Goal: Transaction & Acquisition: Purchase product/service

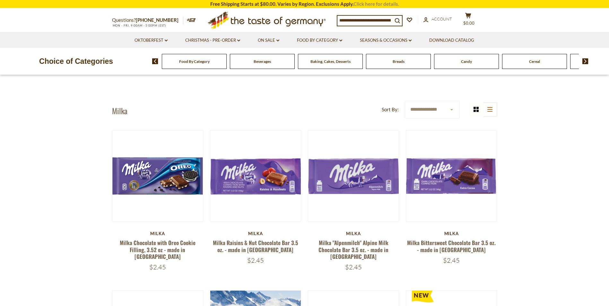
click at [373, 5] on link "Click here for details." at bounding box center [377, 4] width 46 height 6
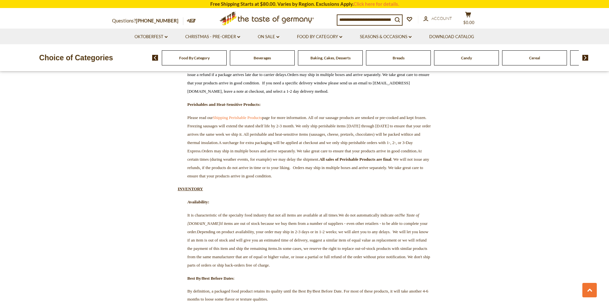
scroll to position [835, 0]
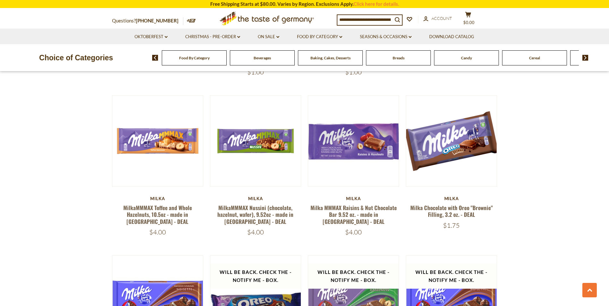
scroll to position [1317, 0]
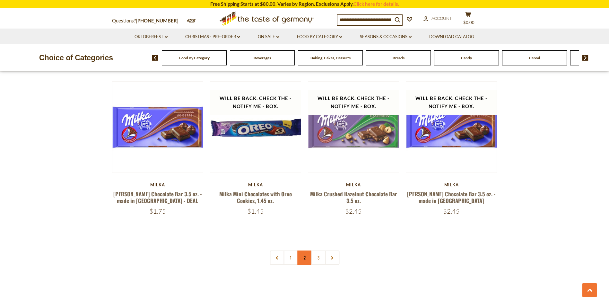
click at [301, 251] on link "2" at bounding box center [304, 258] width 14 height 14
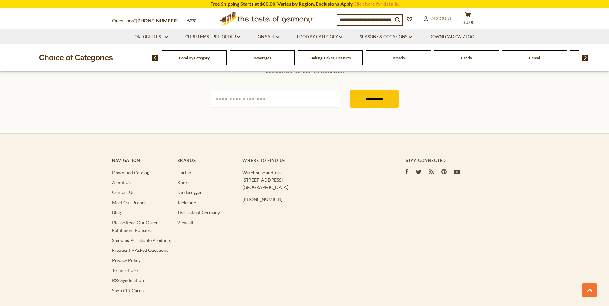
scroll to position [1648, 0]
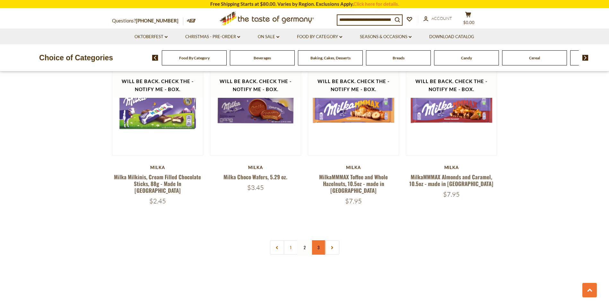
click at [322, 241] on link "3" at bounding box center [318, 248] width 14 height 14
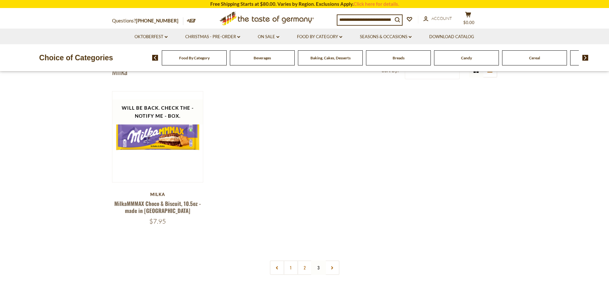
scroll to position [0, 0]
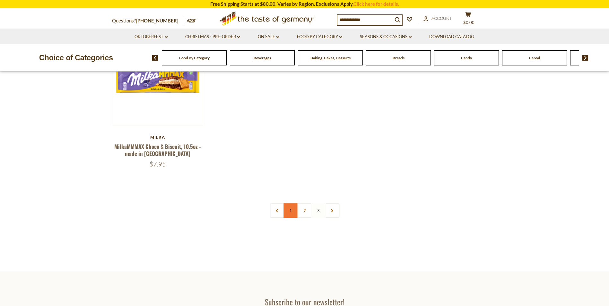
click at [292, 213] on link "1" at bounding box center [291, 211] width 14 height 14
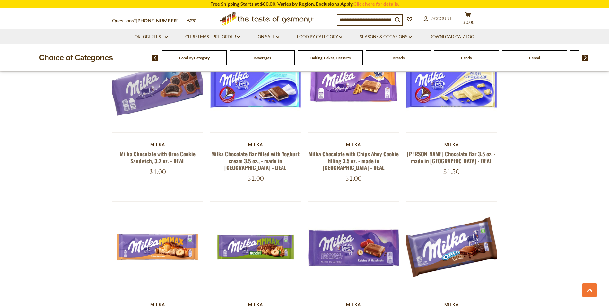
scroll to position [1124, 0]
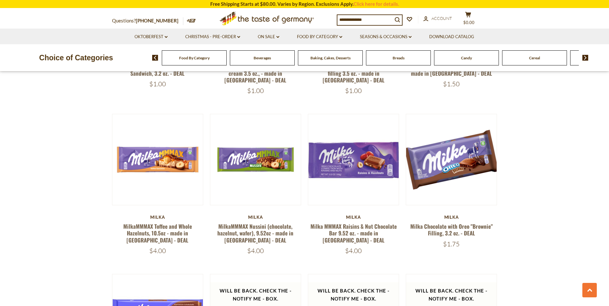
drag, startPoint x: 444, startPoint y: 208, endPoint x: 465, endPoint y: 209, distance: 21.2
click at [465, 240] on div "$1.75" at bounding box center [452, 244] width 92 height 8
drag, startPoint x: 465, startPoint y: 209, endPoint x: 533, endPoint y: 190, distance: 71.3
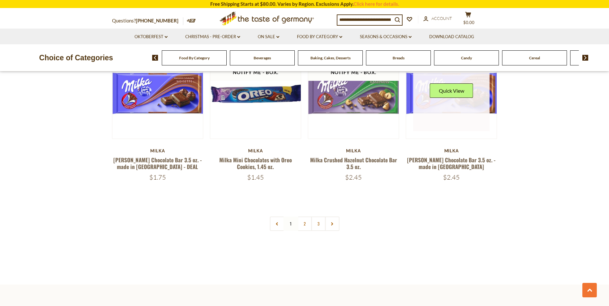
scroll to position [1413, 0]
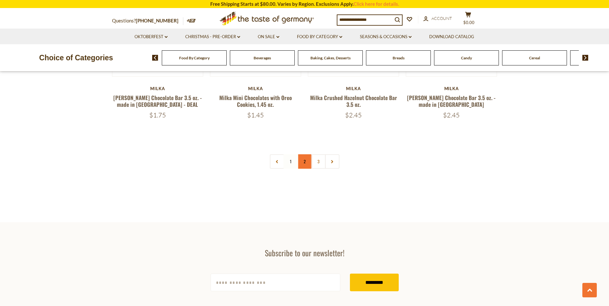
click at [307, 154] on link "2" at bounding box center [304, 161] width 14 height 14
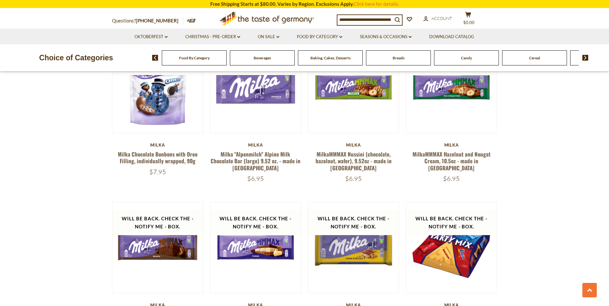
scroll to position [1220, 0]
